Goal: Task Accomplishment & Management: Use online tool/utility

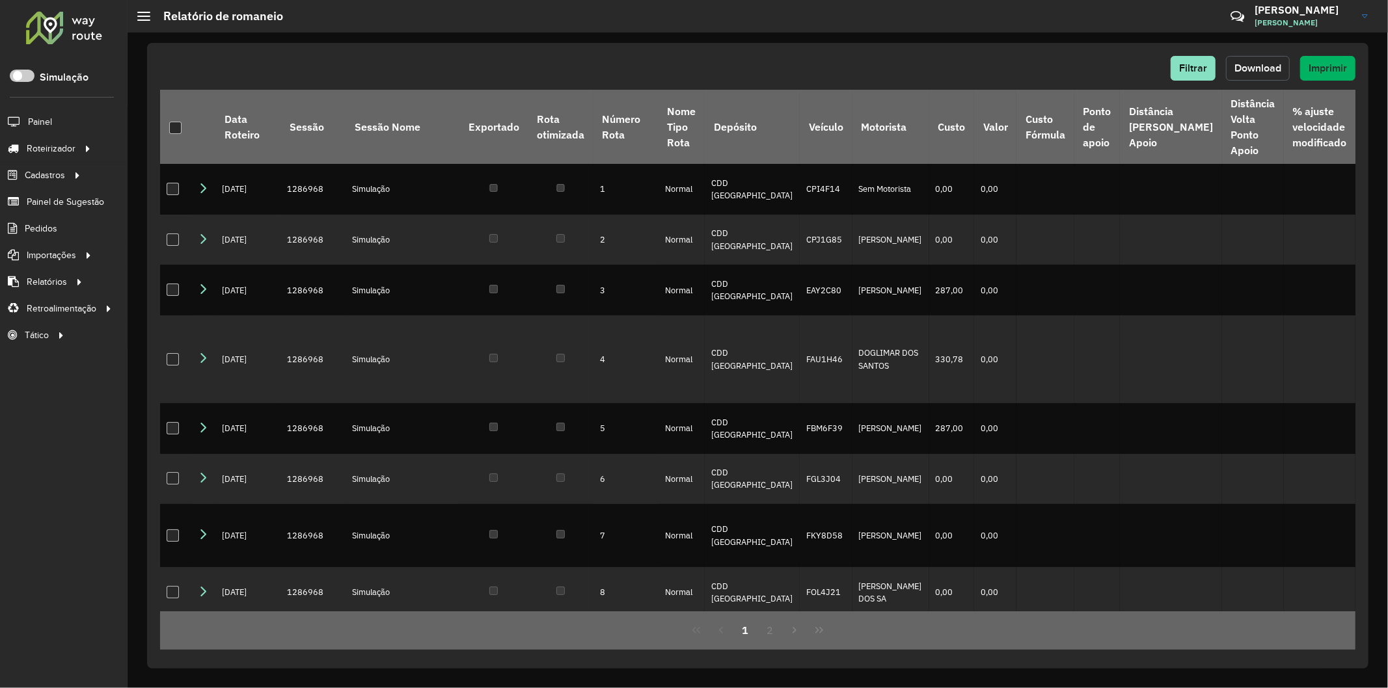
click at [1110, 57] on button "Download" at bounding box center [1258, 68] width 64 height 25
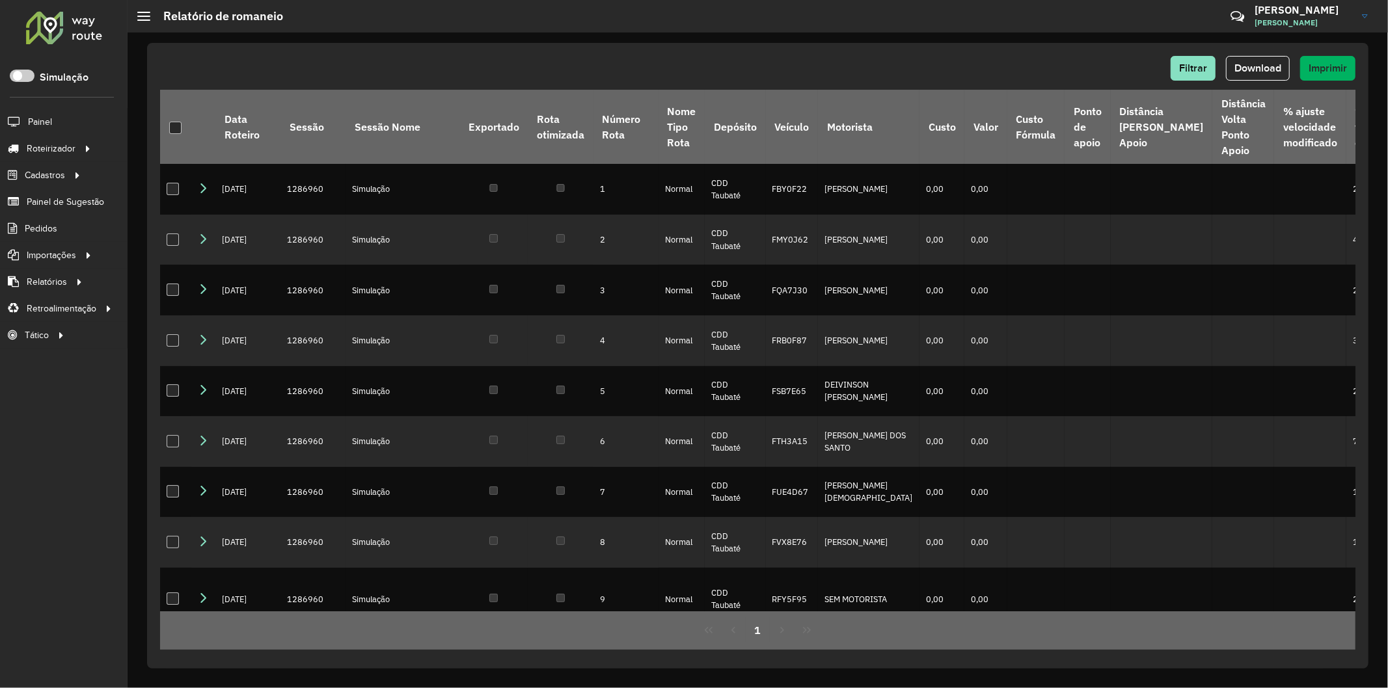
click at [1035, 29] on hb-header "Relatório de romaneio Críticas? Dúvidas? Elogios? Sugestões? Entre em contato c…" at bounding box center [758, 16] width 1260 height 33
click at [1275, 82] on div "Filtrar Download Imprimir" at bounding box center [757, 73] width 1195 height 34
click at [1269, 76] on button "Download" at bounding box center [1258, 68] width 64 height 25
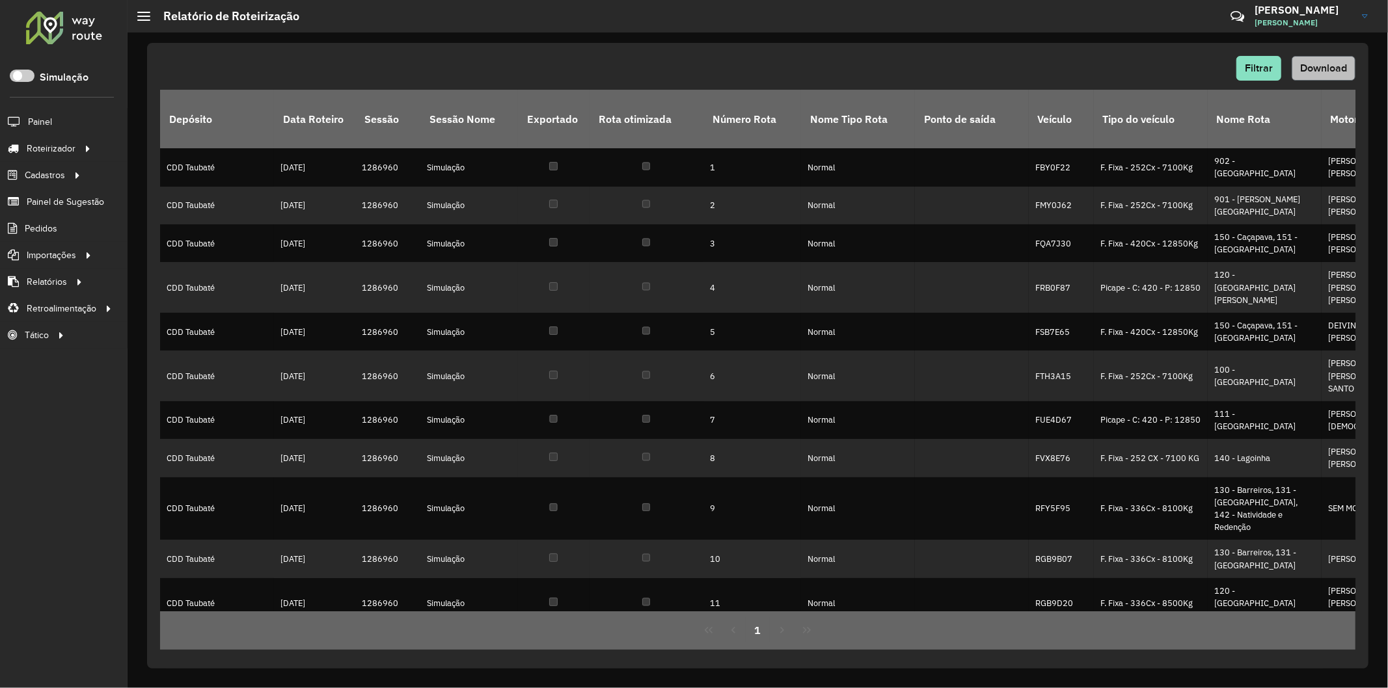
click at [1318, 63] on span "Download" at bounding box center [1323, 67] width 47 height 11
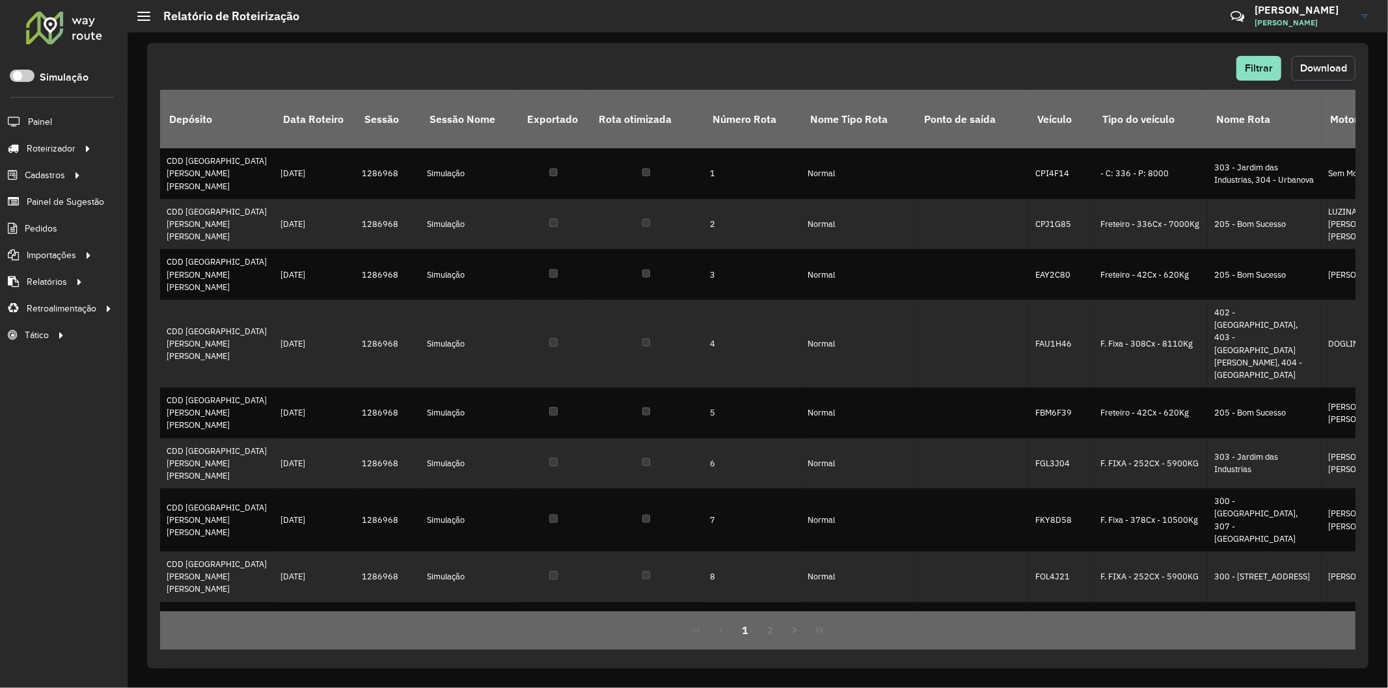
click at [1317, 72] on span "Download" at bounding box center [1323, 67] width 47 height 11
click at [1316, 68] on span "Download" at bounding box center [1323, 67] width 47 height 11
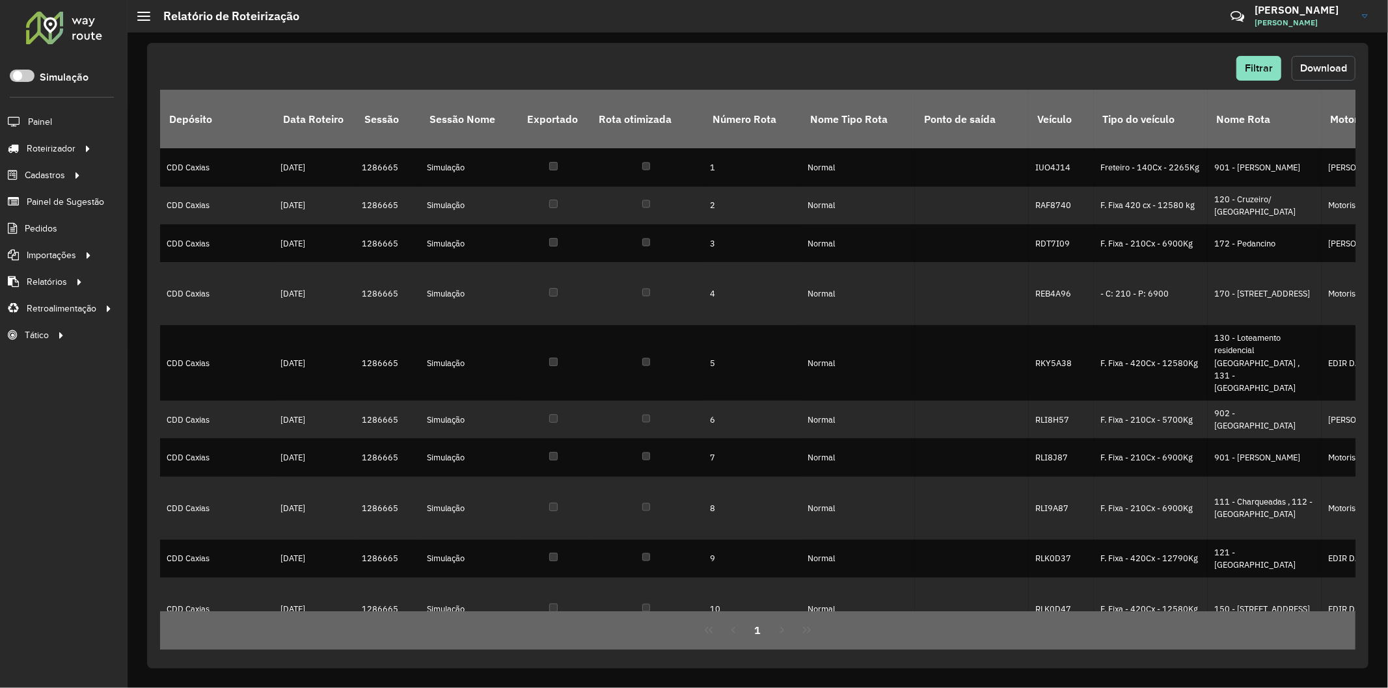
click at [1302, 62] on span "Download" at bounding box center [1323, 67] width 47 height 11
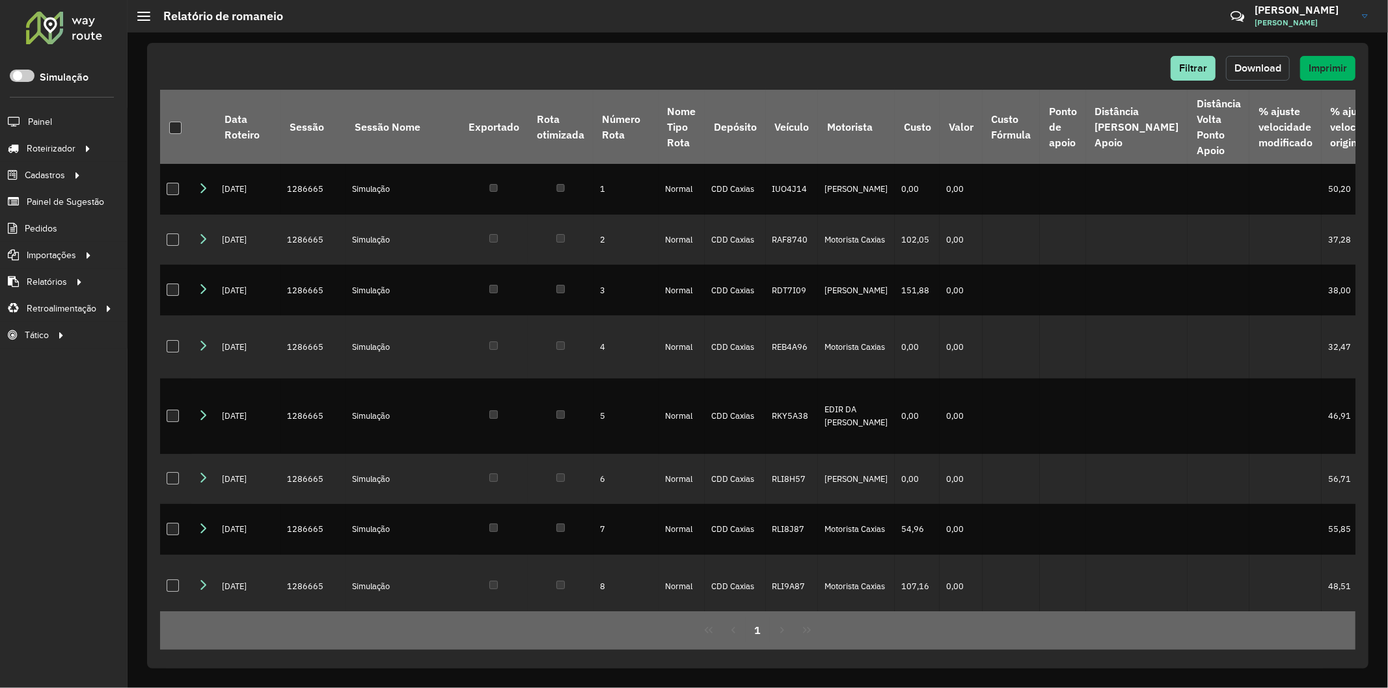
click at [1277, 64] on span "Download" at bounding box center [1257, 67] width 47 height 11
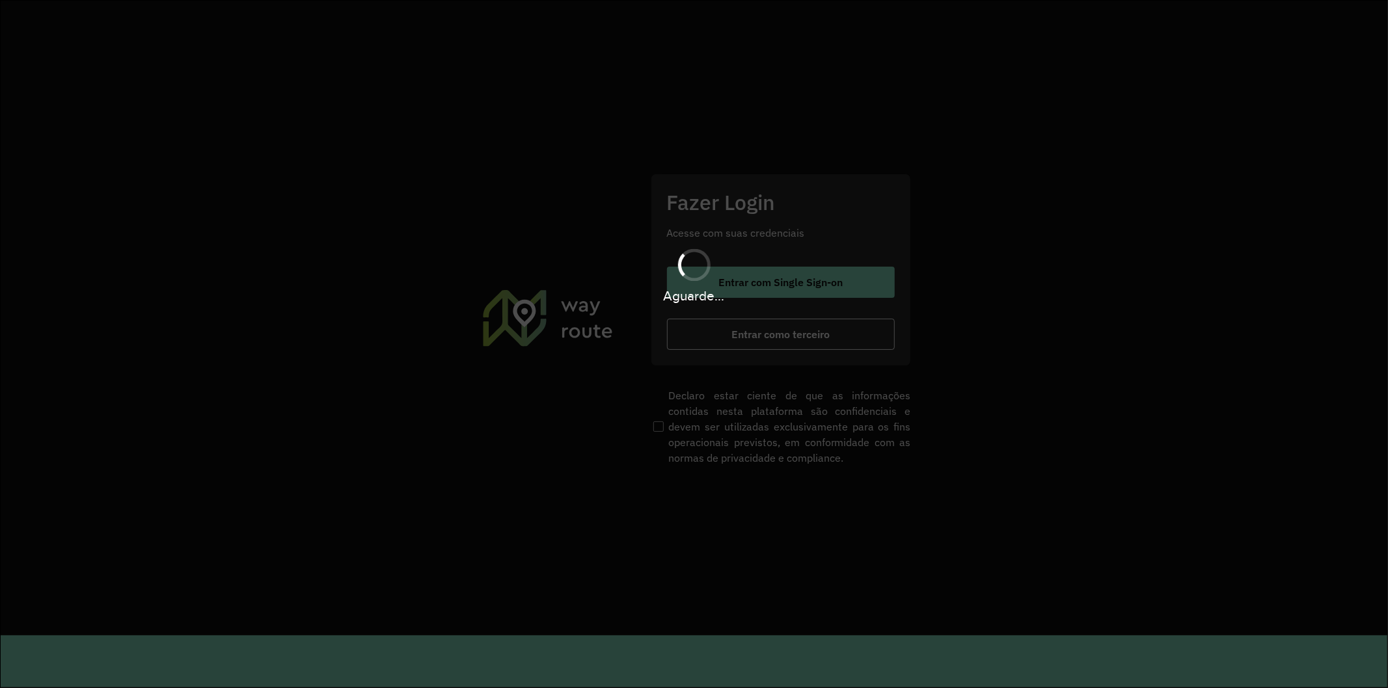
click at [734, 293] on hb-app "Aguarde... Pop-up bloqueado! Seu navegador bloqueou automáticamente a abertura …" at bounding box center [694, 344] width 1388 height 688
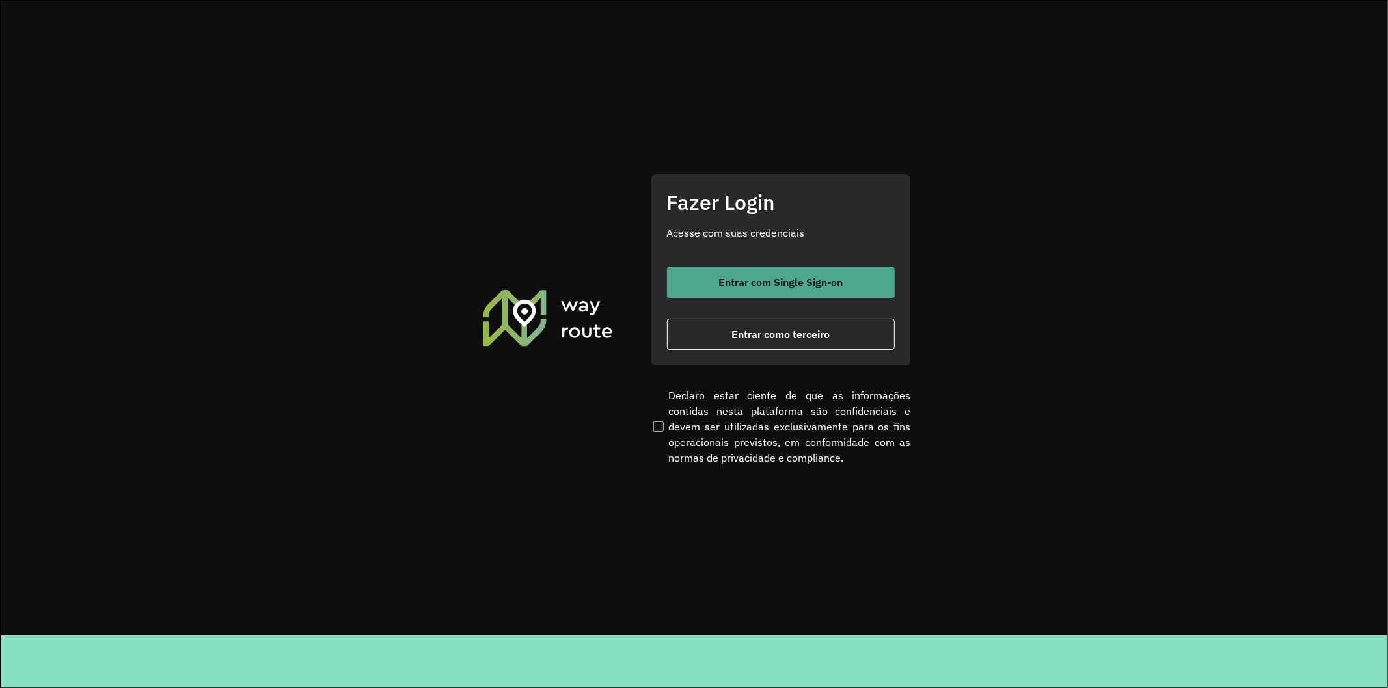
click at [720, 278] on span "Entrar com Single Sign-on" at bounding box center [780, 282] width 124 height 10
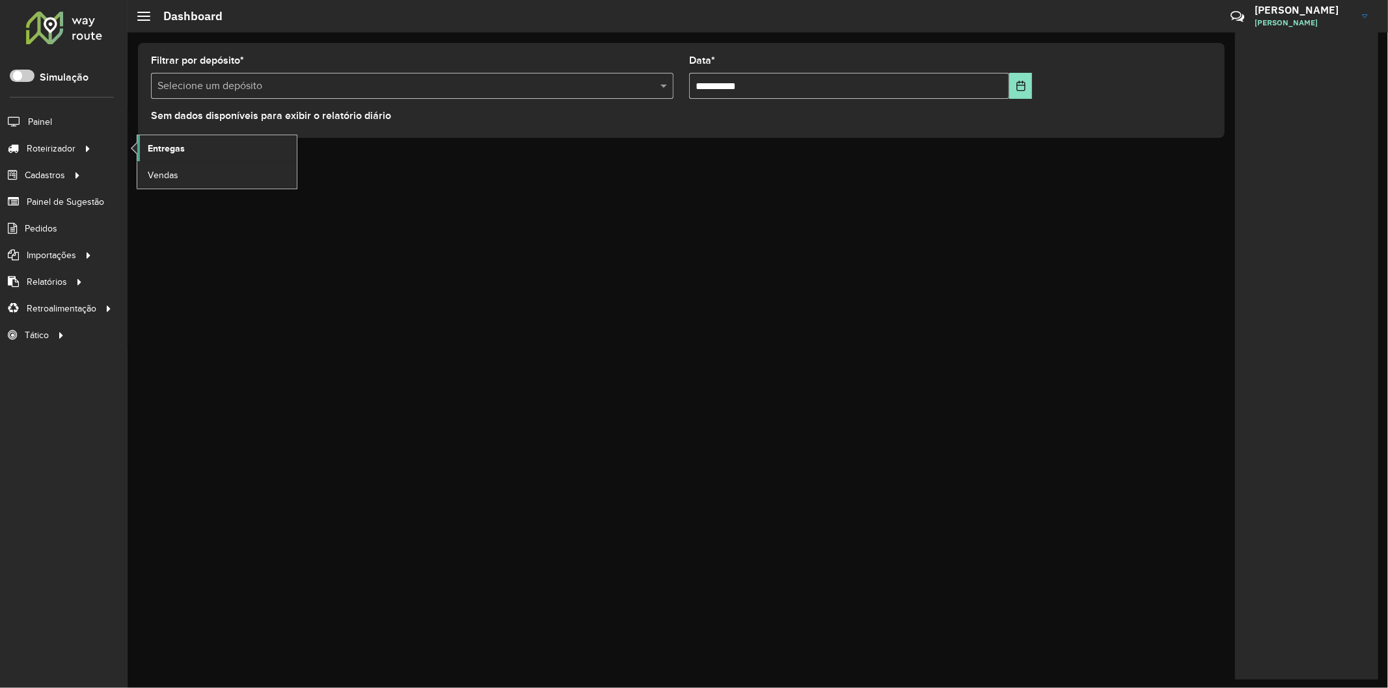
click at [187, 154] on link "Entregas" at bounding box center [216, 148] width 159 height 26
click at [21, 72] on span at bounding box center [22, 76] width 25 height 12
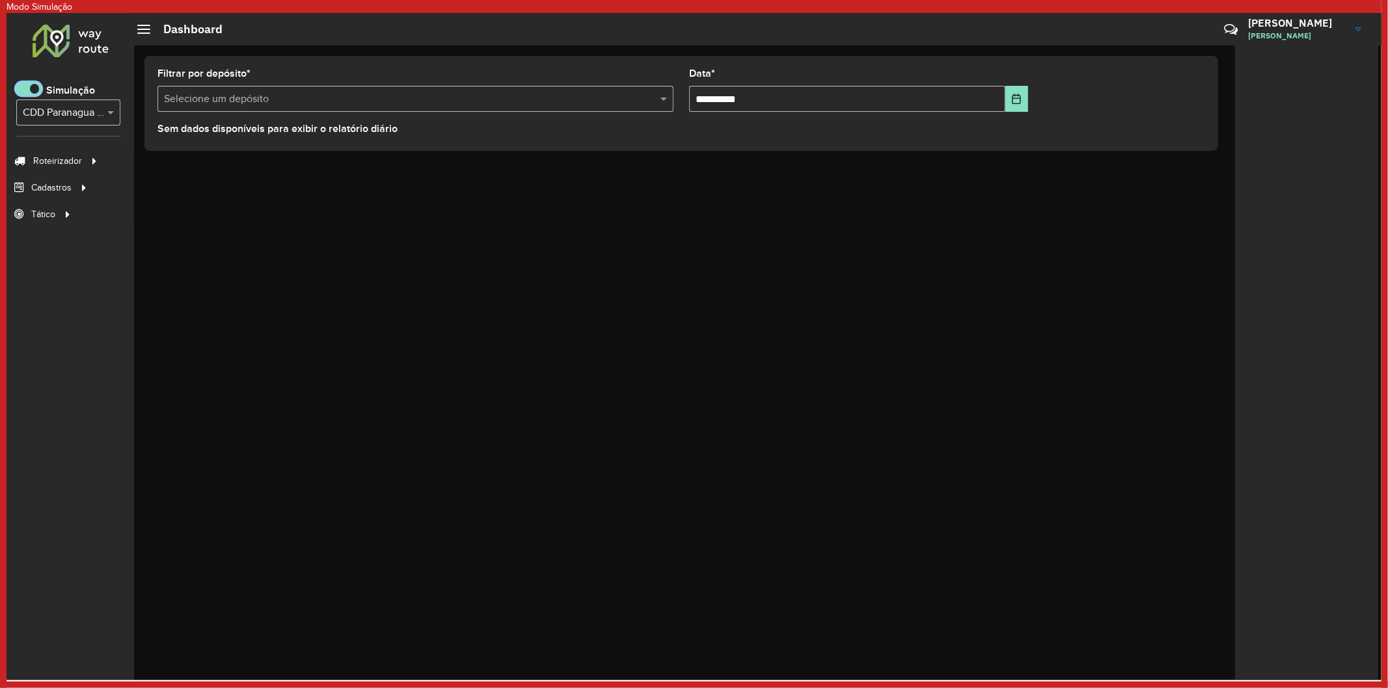
scroll to position [7, 4]
click at [189, 170] on link "Entregas" at bounding box center [223, 161] width 159 height 26
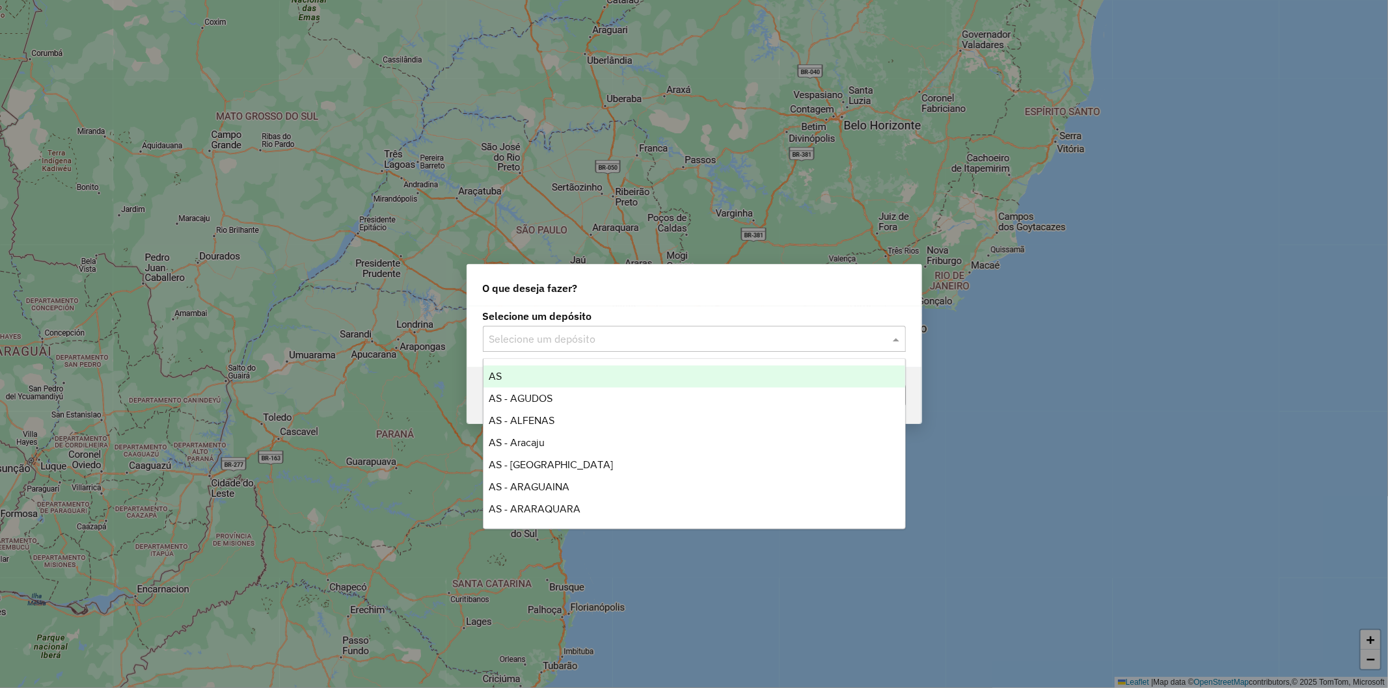
click at [530, 329] on div "Selecione um depósito" at bounding box center [694, 339] width 423 height 26
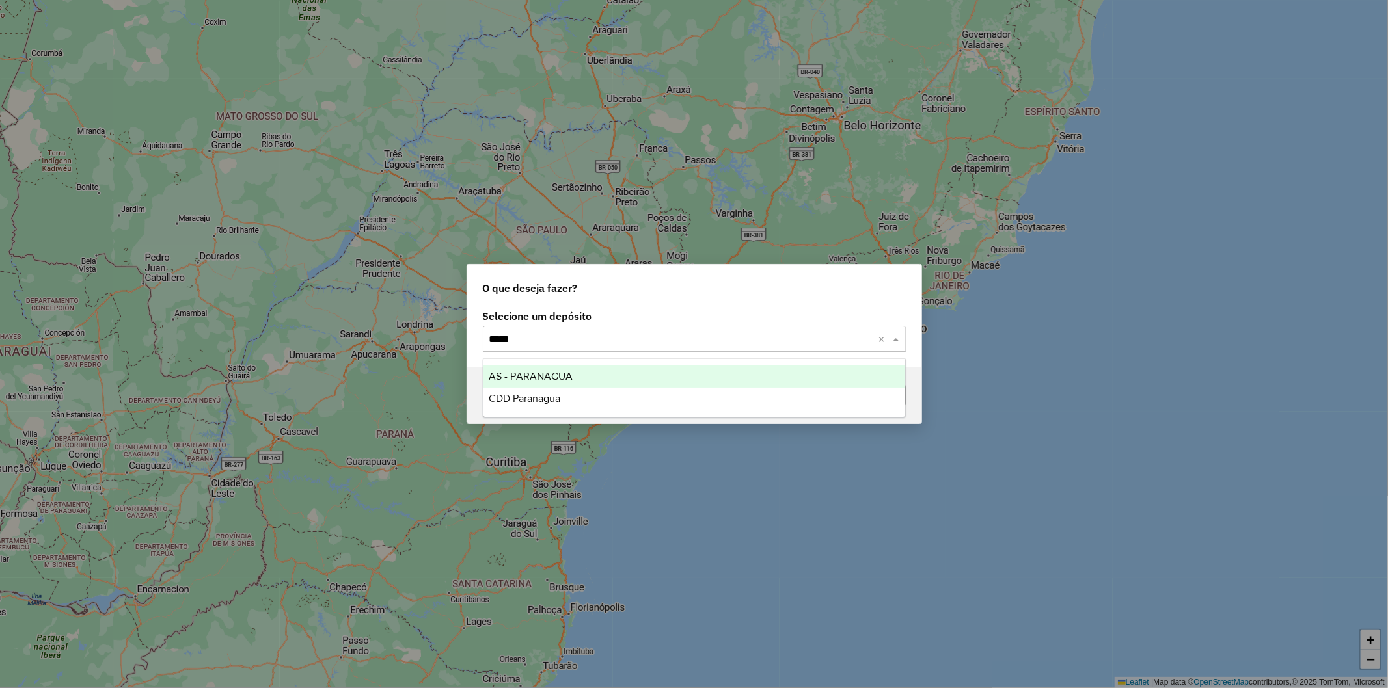
type input "******"
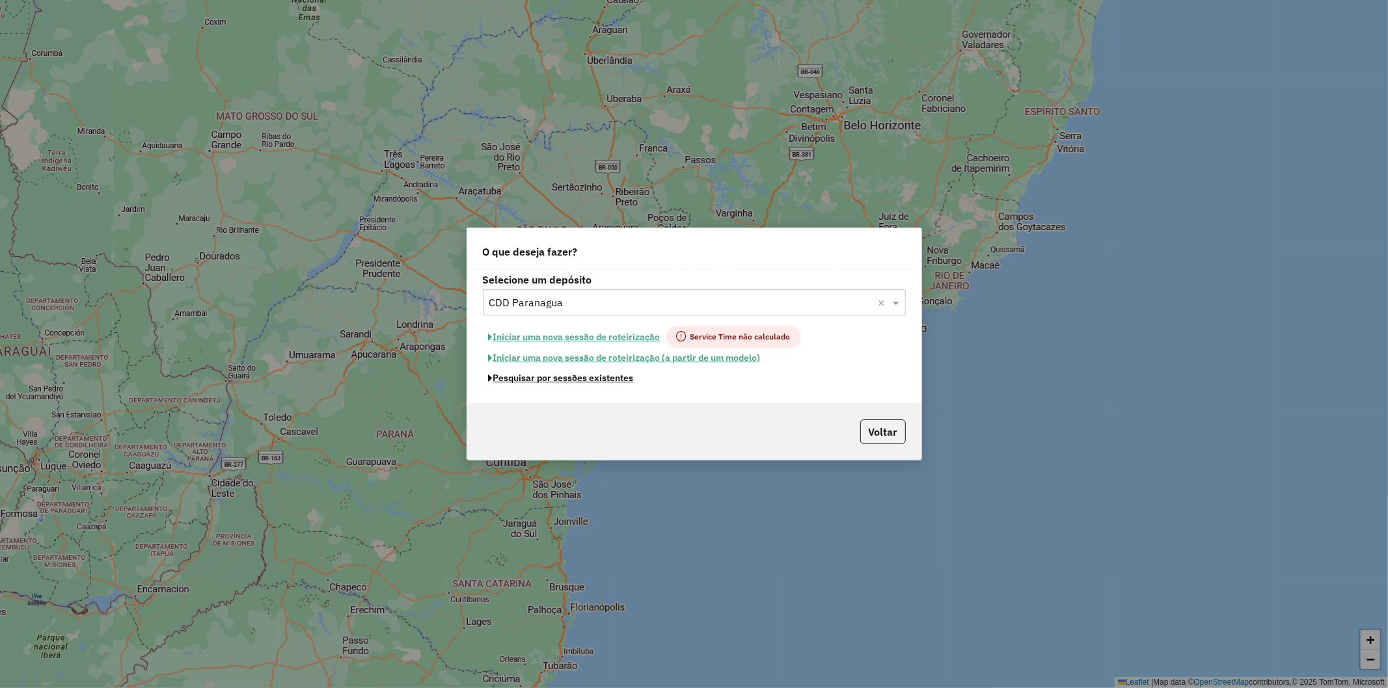
click at [591, 379] on button "Pesquisar por sessões existentes" at bounding box center [561, 378] width 157 height 20
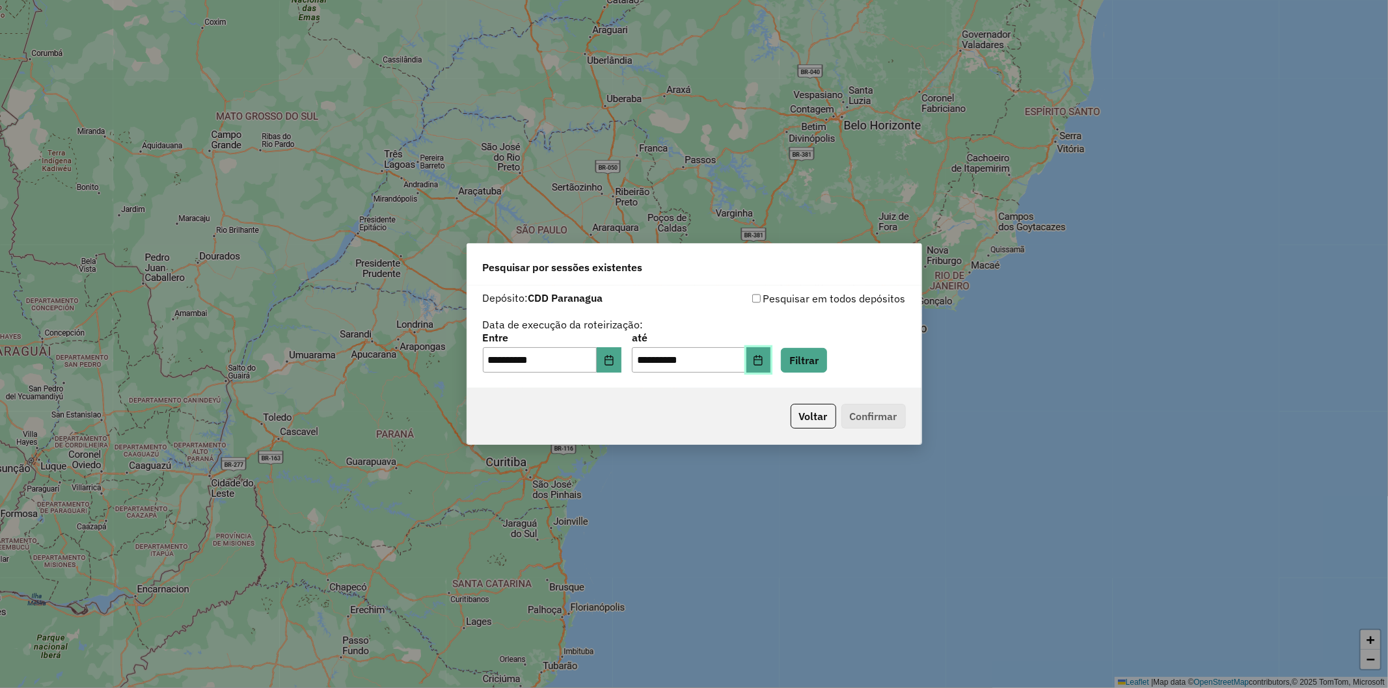
click at [771, 355] on button "Choose Date" at bounding box center [758, 360] width 25 height 26
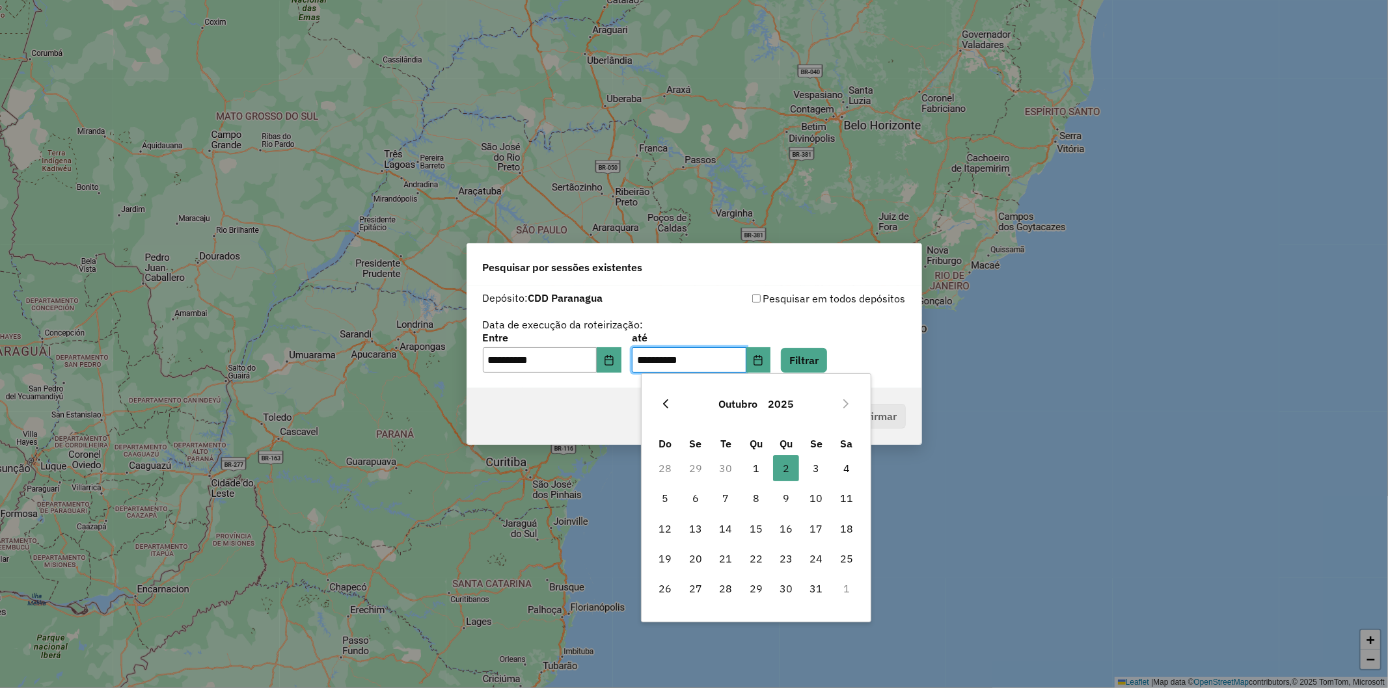
click at [673, 409] on button "Previous Month" at bounding box center [665, 404] width 21 height 21
click at [849, 558] on span "27" at bounding box center [846, 559] width 26 height 26
type input "**********"
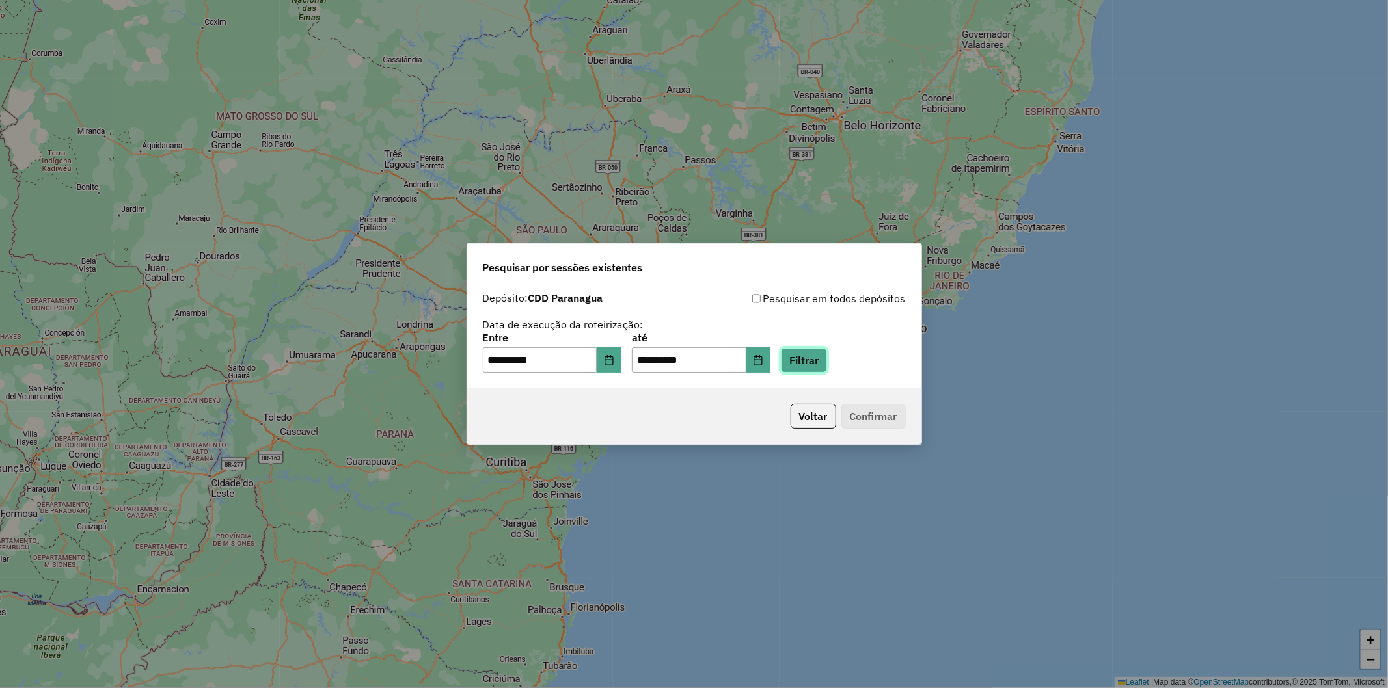
click at [816, 353] on button "Filtrar" at bounding box center [804, 360] width 46 height 25
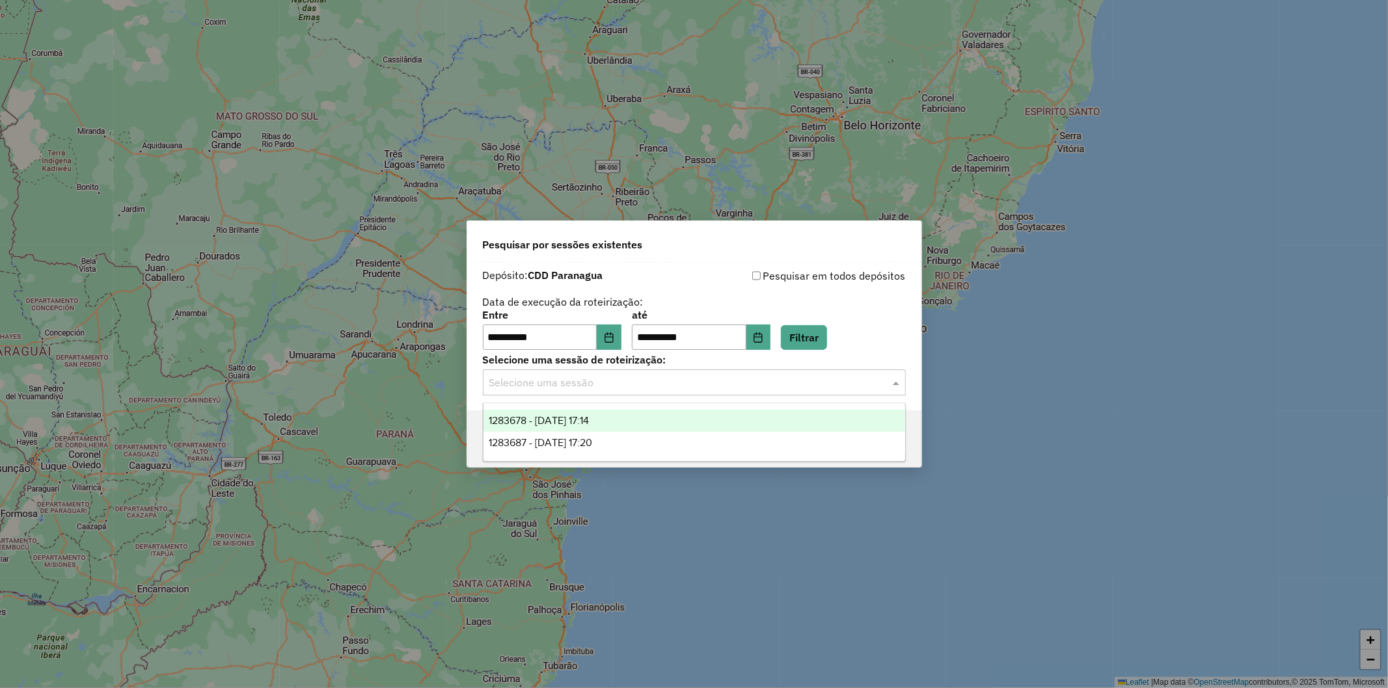
drag, startPoint x: 628, startPoint y: 384, endPoint x: 625, endPoint y: 415, distance: 31.4
click at [628, 384] on input "text" at bounding box center [681, 383] width 384 height 16
click at [625, 420] on div "1283678 - 27/09/2025 17:14" at bounding box center [694, 421] width 422 height 22
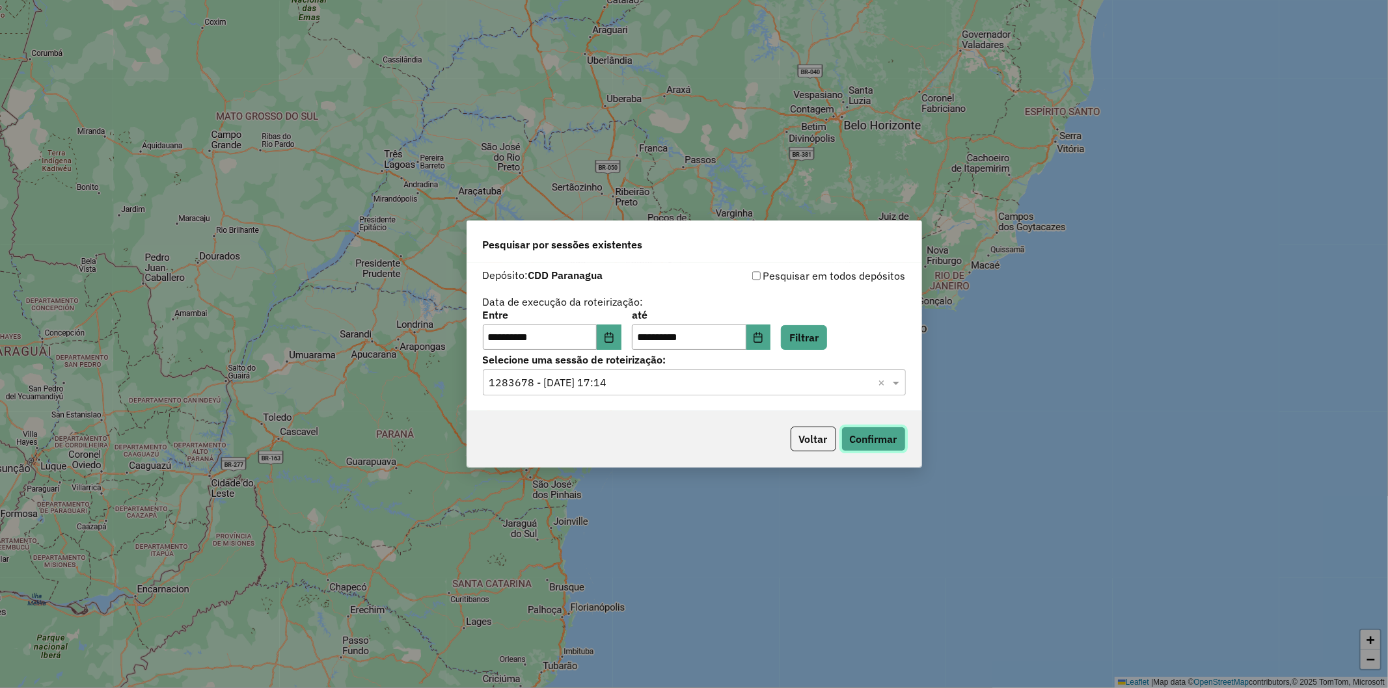
click at [854, 444] on button "Confirmar" at bounding box center [873, 439] width 64 height 25
drag, startPoint x: 703, startPoint y: 358, endPoint x: 701, endPoint y: 366, distance: 7.3
click at [703, 359] on label "Selecione uma sessão de roteirização:" at bounding box center [694, 360] width 423 height 16
drag, startPoint x: 701, startPoint y: 366, endPoint x: 687, endPoint y: 420, distance: 55.2
click at [701, 367] on label "Selecione uma sessão de roteirização:" at bounding box center [694, 360] width 423 height 16
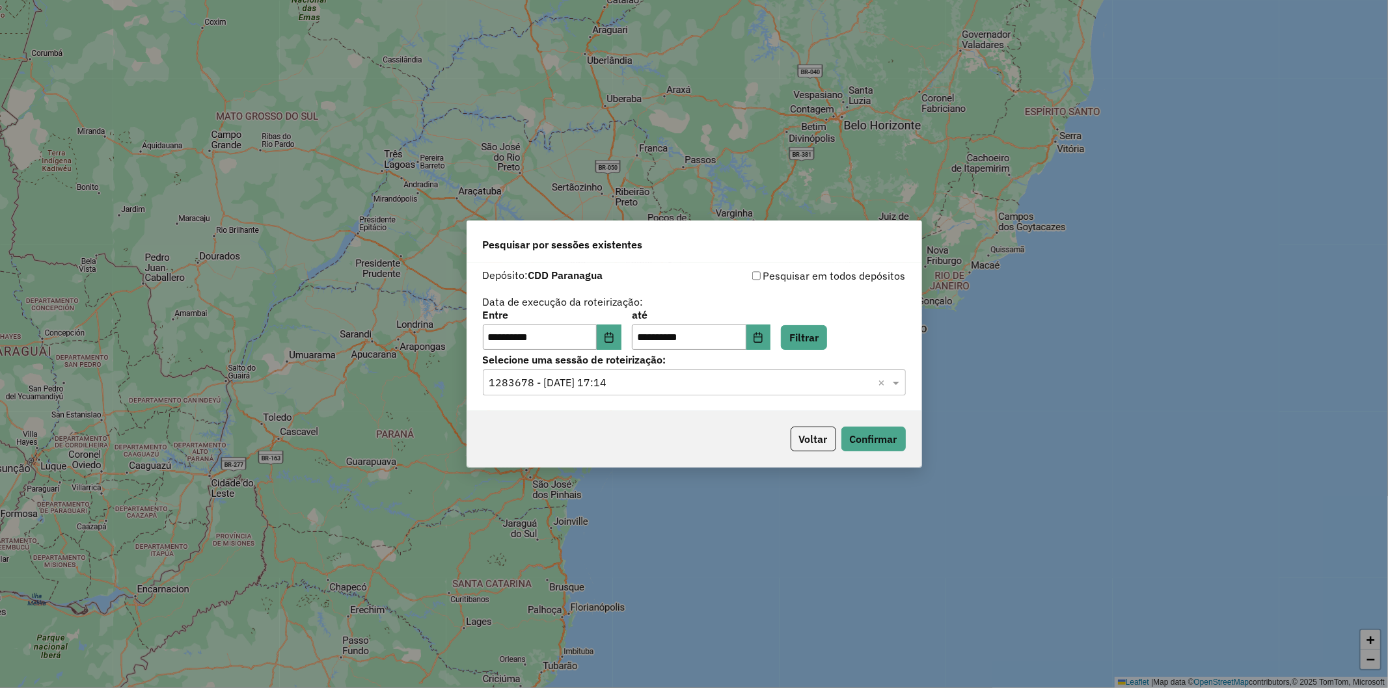
click at [659, 367] on label "Selecione uma sessão de roteirização:" at bounding box center [694, 360] width 423 height 16
click at [656, 380] on input "text" at bounding box center [681, 383] width 384 height 16
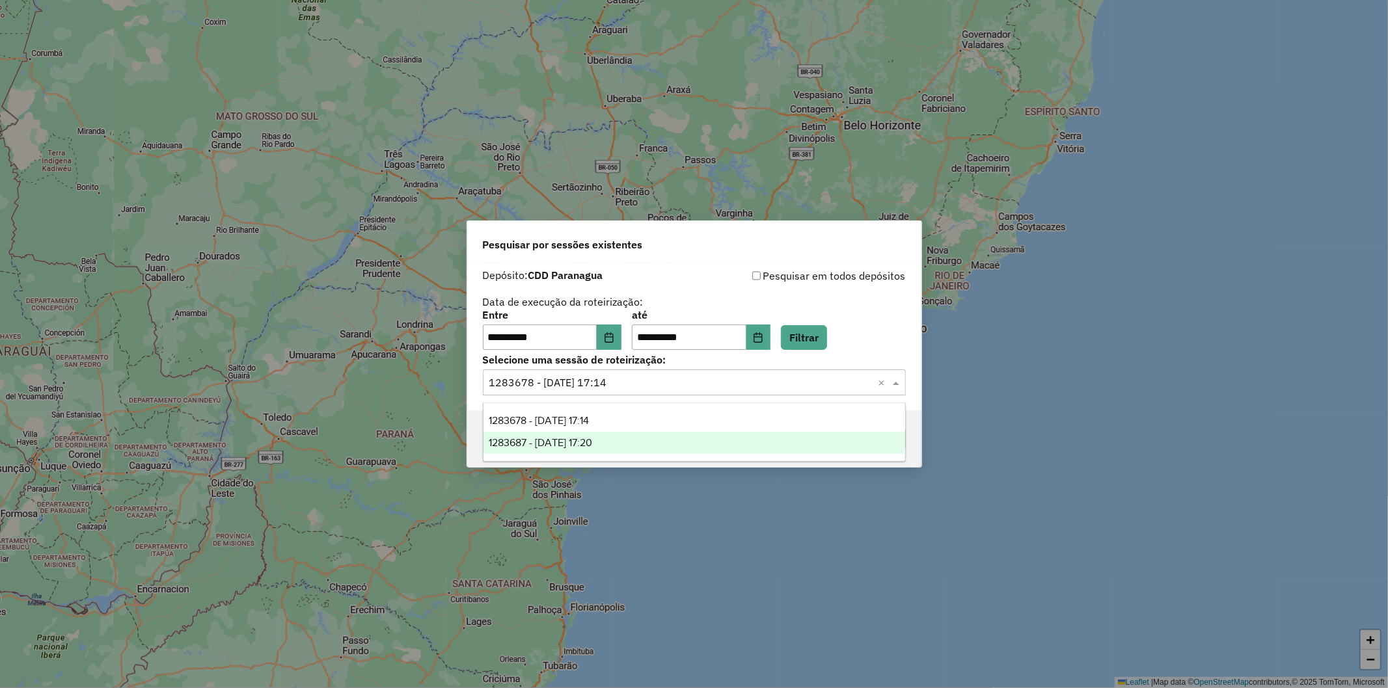
click at [643, 438] on div "1283687 - 27/09/2025 17:20" at bounding box center [694, 443] width 422 height 22
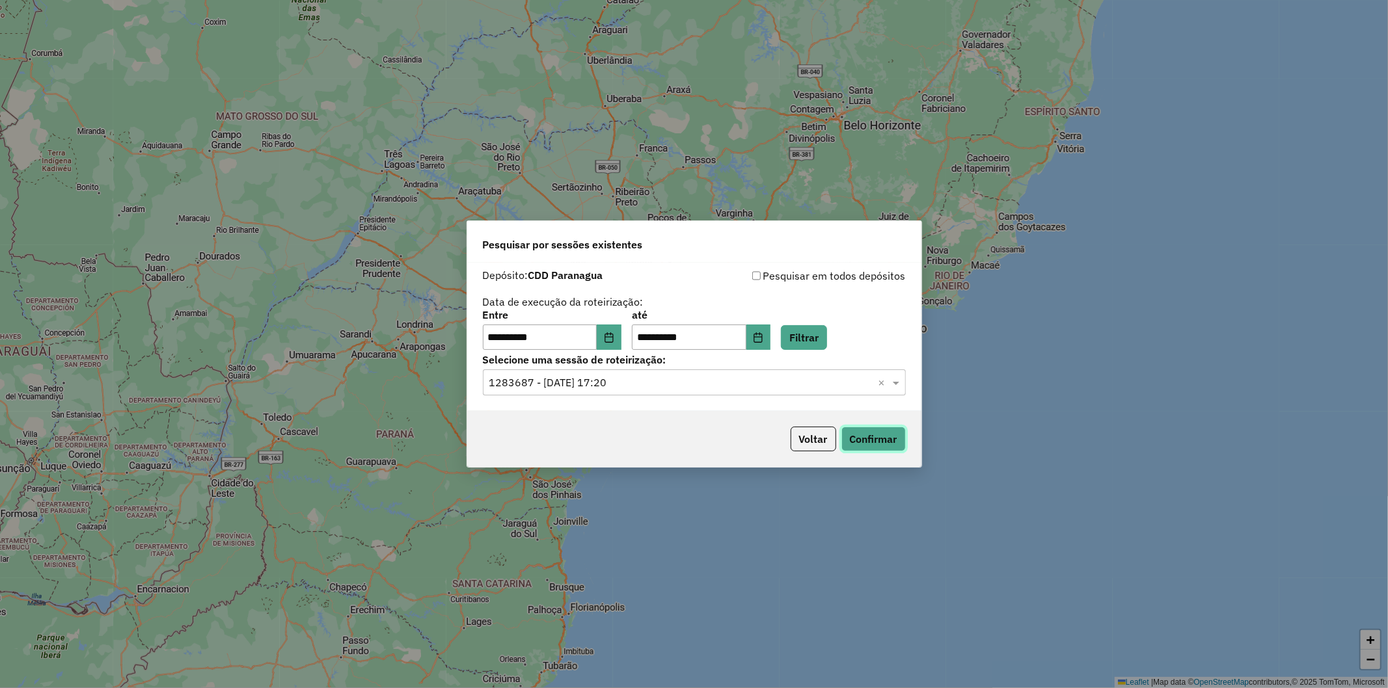
click at [886, 436] on button "Confirmar" at bounding box center [873, 439] width 64 height 25
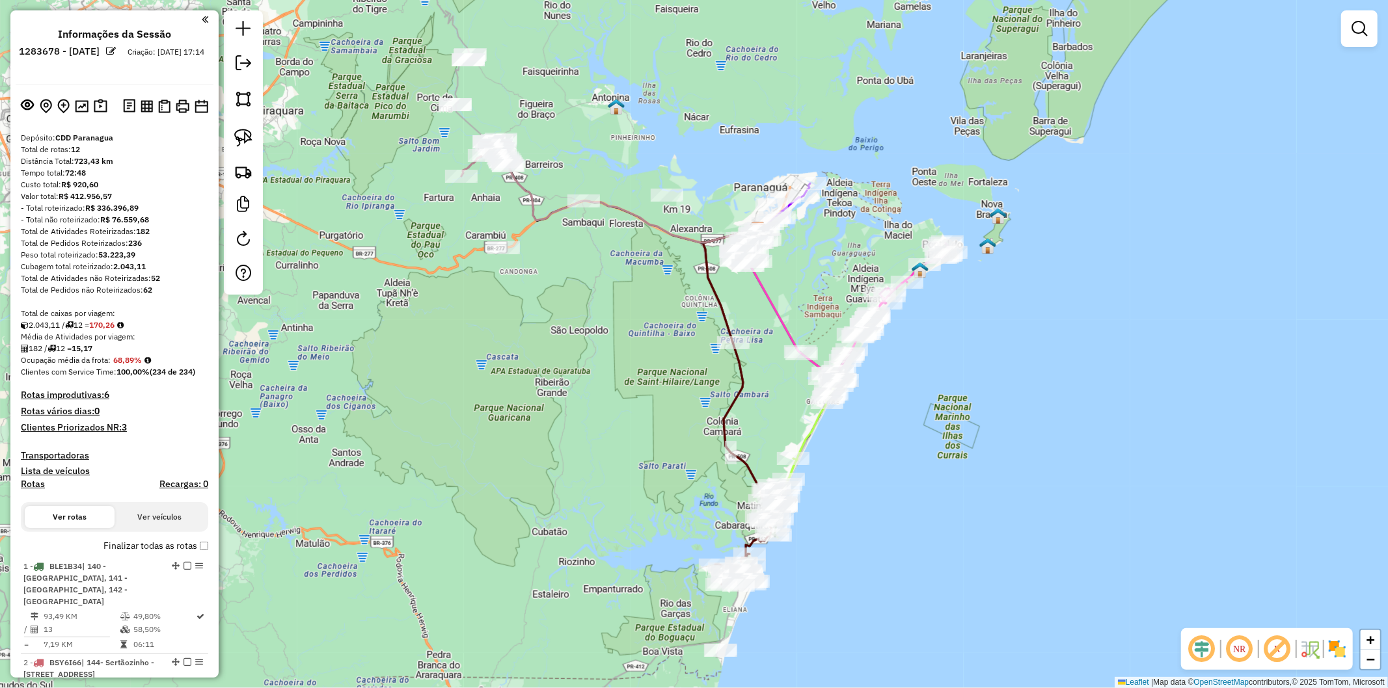
drag, startPoint x: 735, startPoint y: 492, endPoint x: 866, endPoint y: 496, distance: 130.8
click at [866, 496] on div "Janela de atendimento Grade de atendimento Capacidade Transportadoras Veículos …" at bounding box center [694, 344] width 1388 height 688
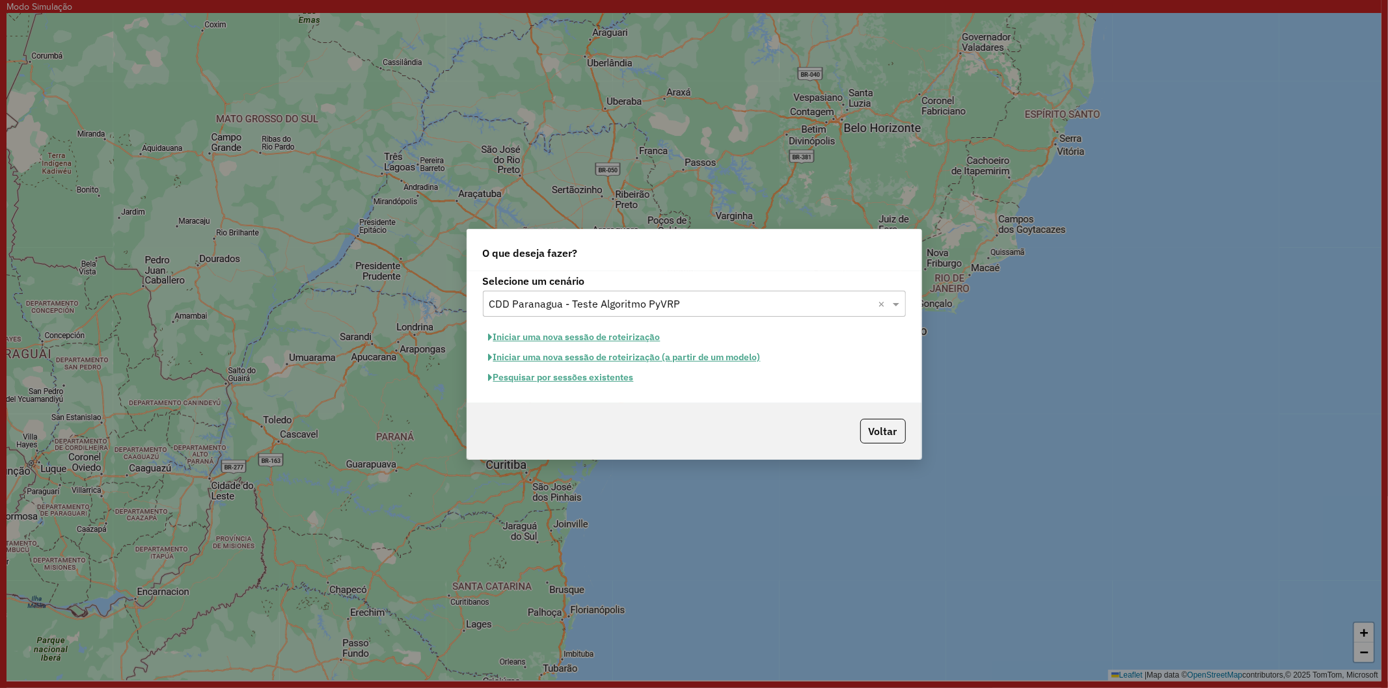
click at [597, 375] on button "Pesquisar por sessões existentes" at bounding box center [561, 378] width 157 height 20
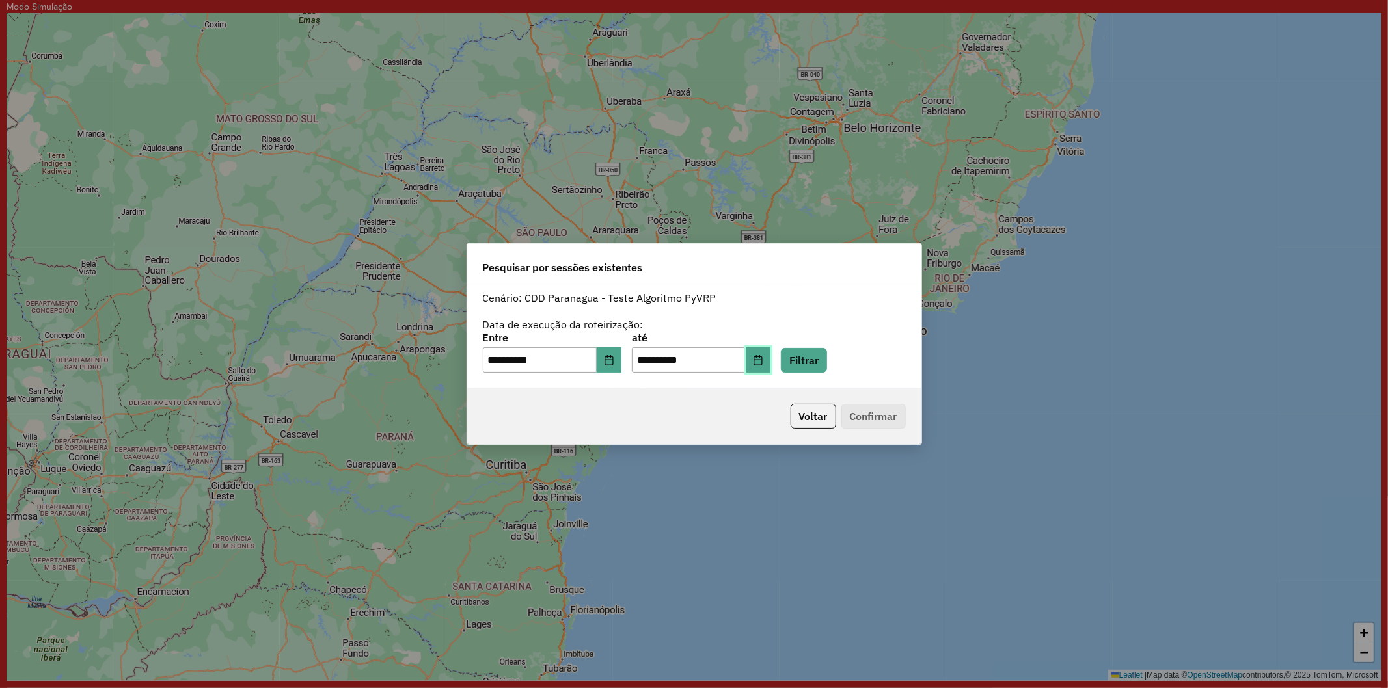
click at [763, 359] on icon "Choose Date" at bounding box center [758, 360] width 10 height 10
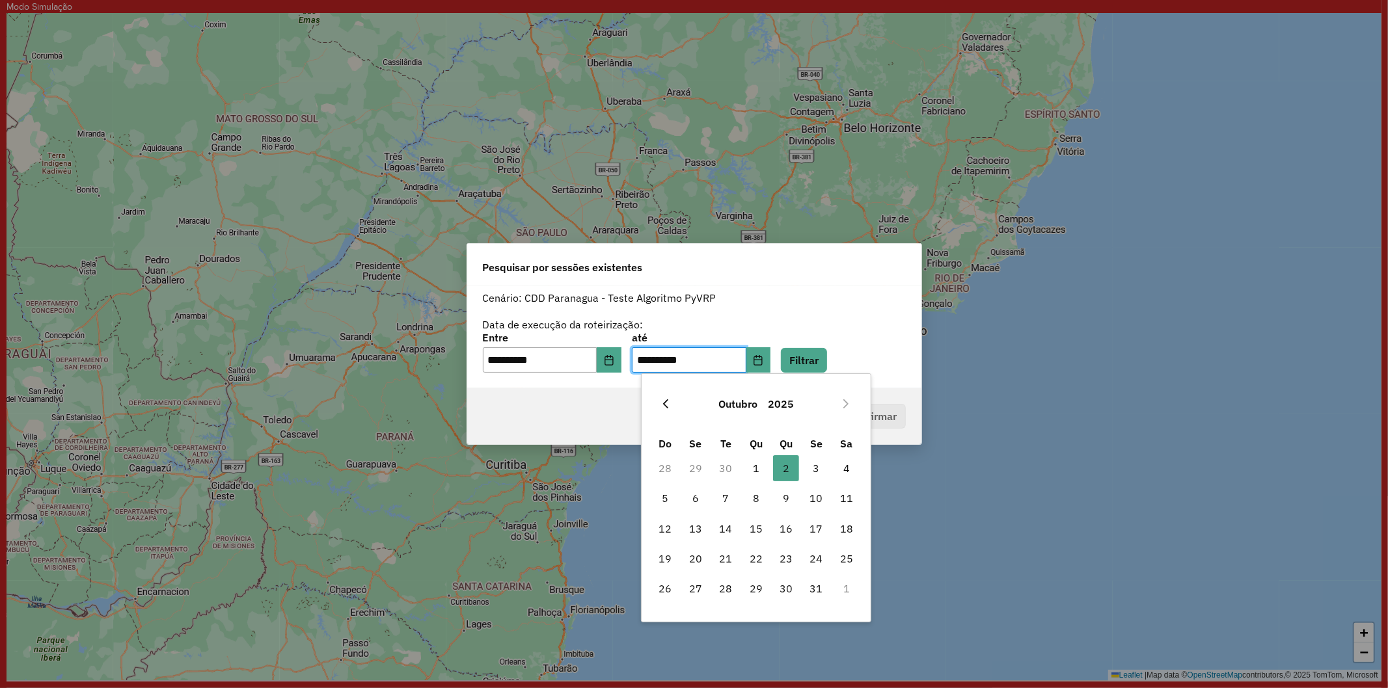
click at [674, 408] on button "Previous Month" at bounding box center [665, 404] width 21 height 21
click at [846, 561] on span "27" at bounding box center [846, 559] width 26 height 26
type input "**********"
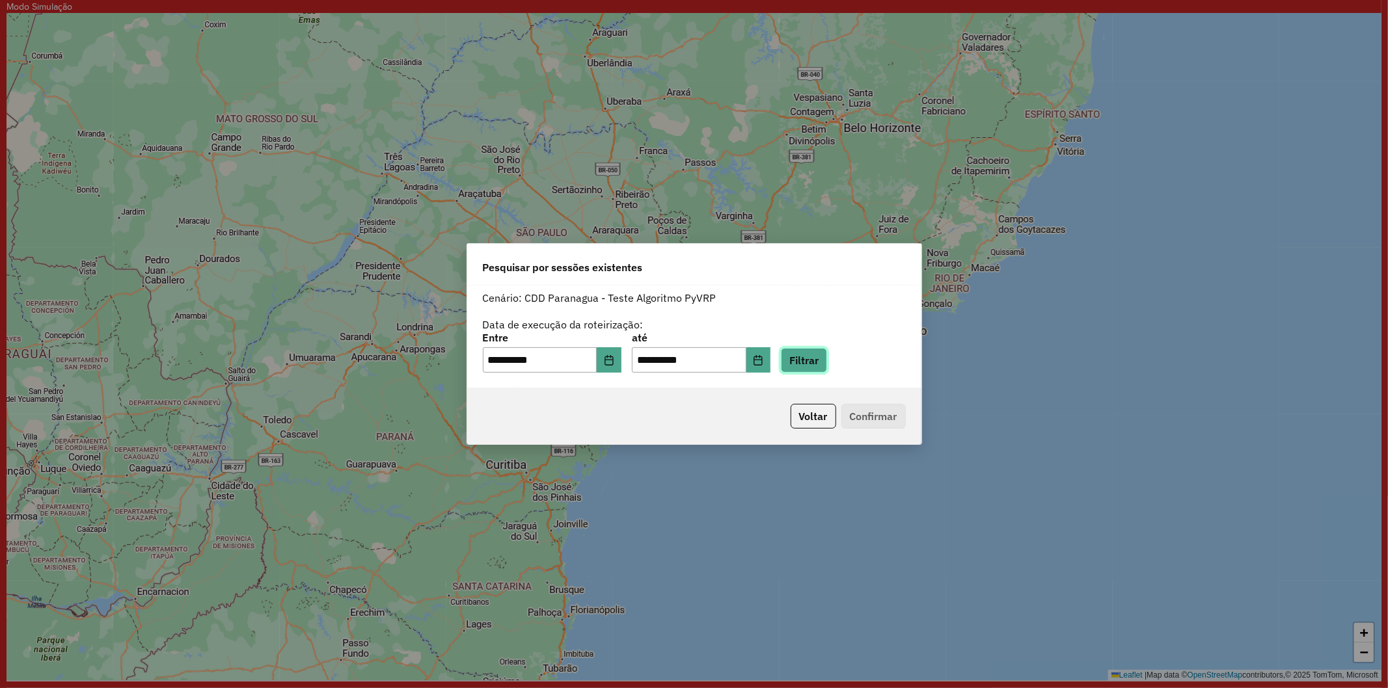
click at [803, 350] on button "Filtrar" at bounding box center [804, 360] width 46 height 25
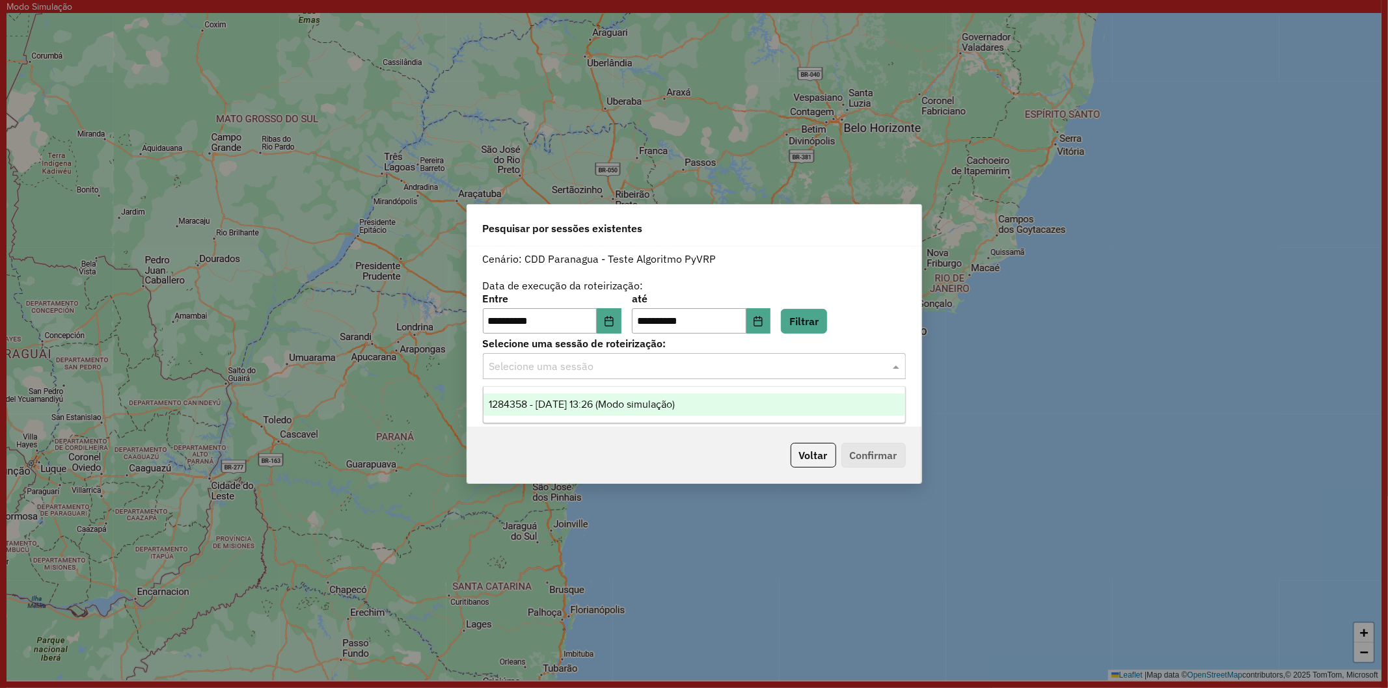
click at [586, 371] on input "text" at bounding box center [681, 367] width 384 height 16
click at [575, 407] on span "1284358 - [DATE] 13:26 (Modo simulação)" at bounding box center [582, 404] width 186 height 11
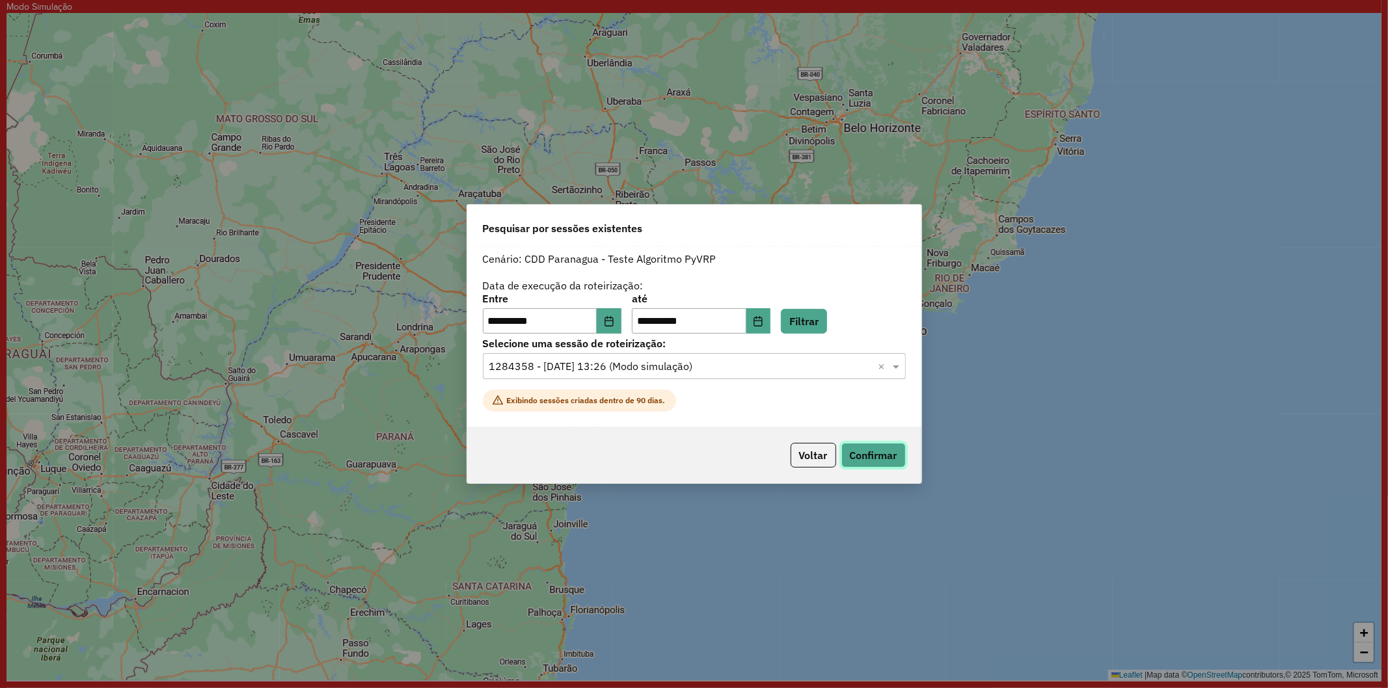
click at [885, 450] on button "Confirmar" at bounding box center [873, 455] width 64 height 25
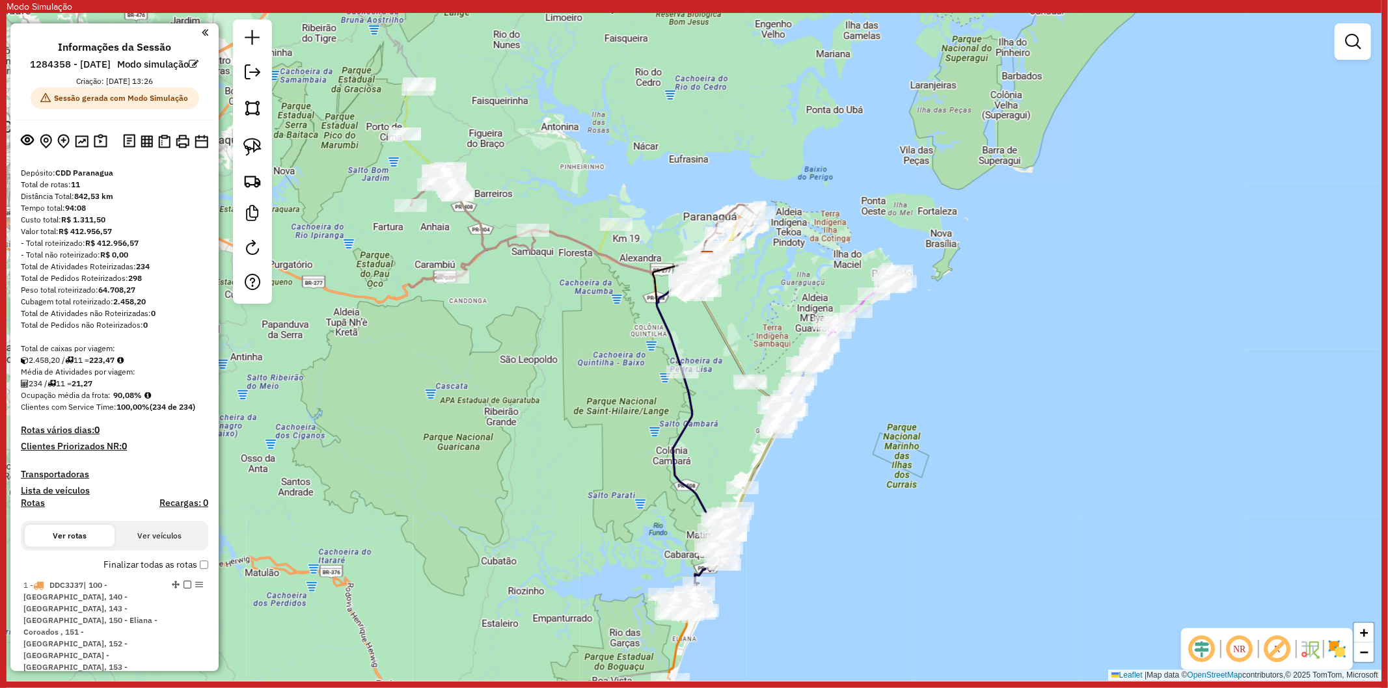
drag, startPoint x: 629, startPoint y: 548, endPoint x: 652, endPoint y: 528, distance: 30.9
click at [652, 528] on div "Janela de atendimento Grade de atendimento Capacidade Transportadoras Veículos …" at bounding box center [694, 347] width 1375 height 668
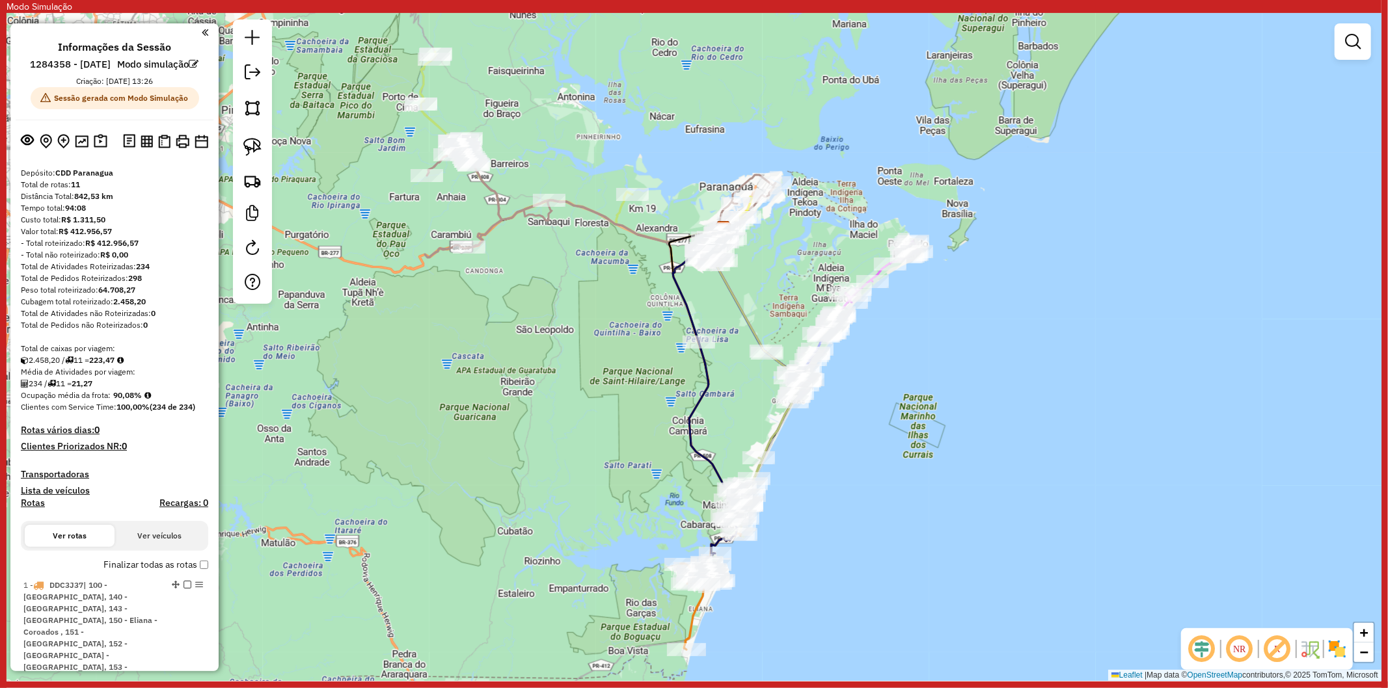
drag, startPoint x: 627, startPoint y: 532, endPoint x: 643, endPoint y: 502, distance: 34.1
click at [643, 502] on div "Janela de atendimento Grade de atendimento Capacidade Transportadoras Veículos …" at bounding box center [694, 347] width 1375 height 668
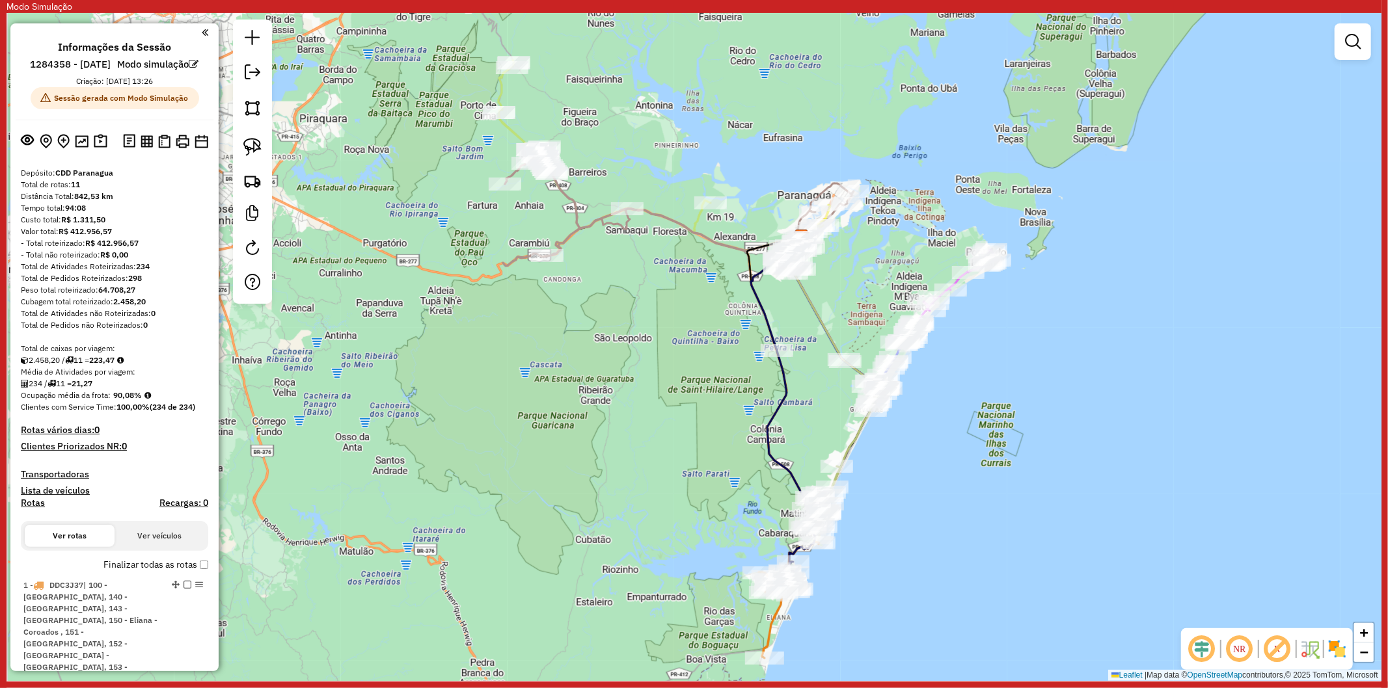
drag, startPoint x: 373, startPoint y: 138, endPoint x: 441, endPoint y: 140, distance: 68.3
click at [441, 140] on div "Janela de atendimento Grade de atendimento Capacidade Transportadoras Veículos …" at bounding box center [694, 347] width 1375 height 668
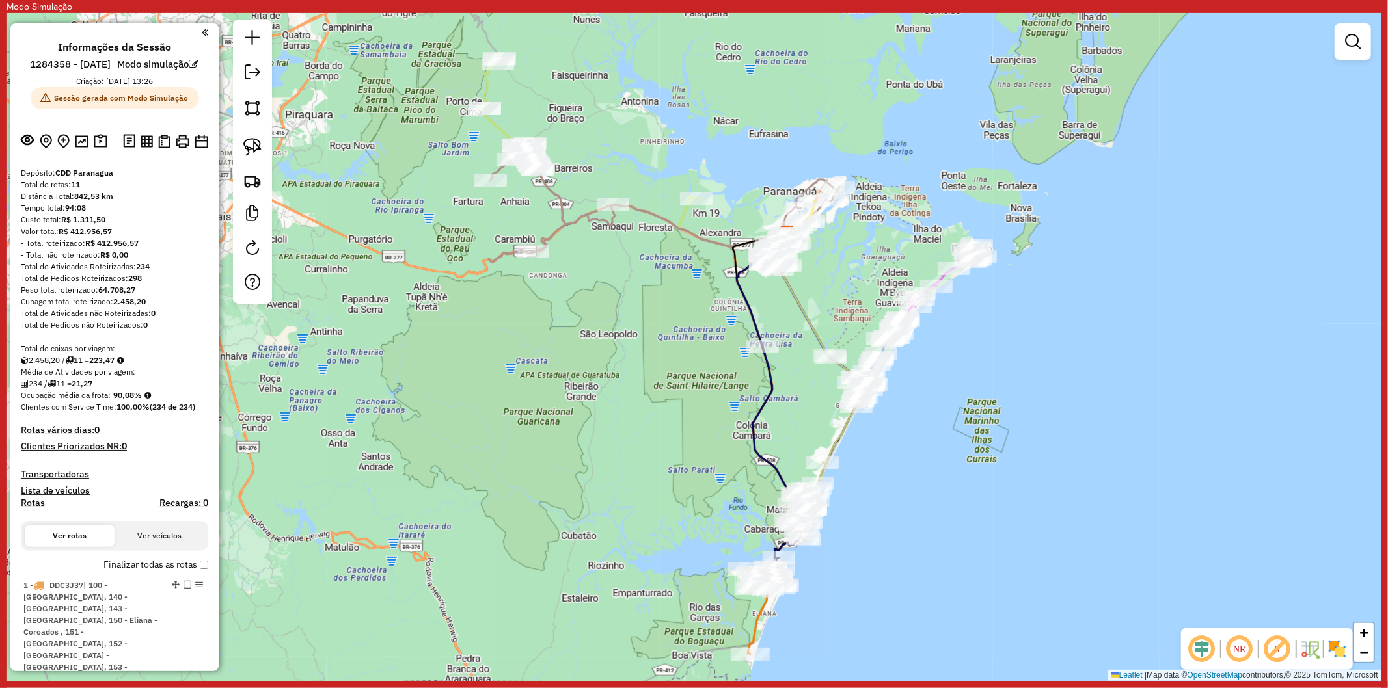
drag, startPoint x: 1160, startPoint y: 646, endPoint x: 1145, endPoint y: 642, distance: 15.5
click at [1145, 642] on div "Janela de atendimento Grade de atendimento Capacidade Transportadoras Veículos …" at bounding box center [694, 347] width 1375 height 668
